Goal: Use online tool/utility: Utilize a website feature to perform a specific function

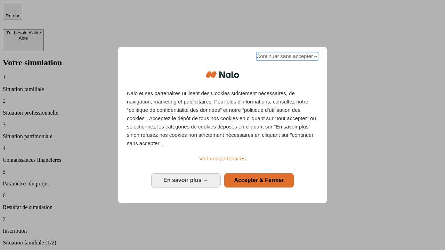
click at [286, 57] on span "Continuer sans accepter →" at bounding box center [287, 56] width 62 height 8
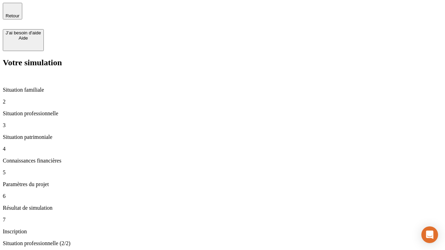
type input "30 000"
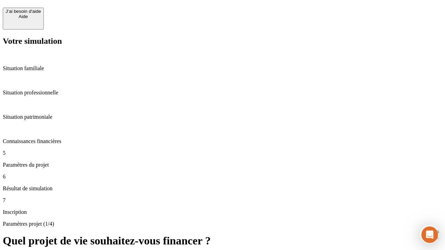
scroll to position [237, 0]
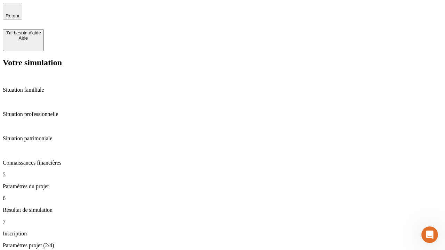
type input "25"
type input "1 000"
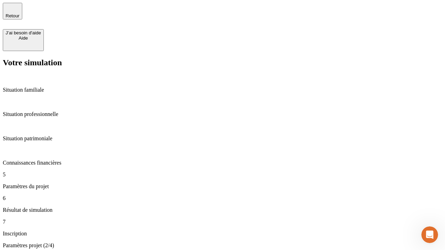
type input "640"
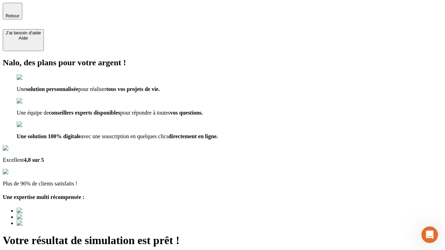
type input "[EMAIL_ADDRESS][PERSON_NAME][DOMAIN_NAME]"
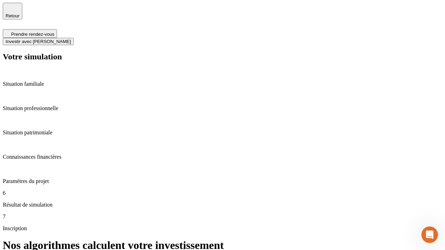
click at [71, 39] on span "Investir avec [PERSON_NAME]" at bounding box center [38, 41] width 65 height 5
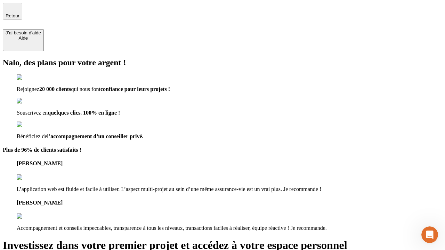
type input "[PERSON_NAME][EMAIL_ADDRESS][DOMAIN_NAME]"
